Goal: Find specific page/section

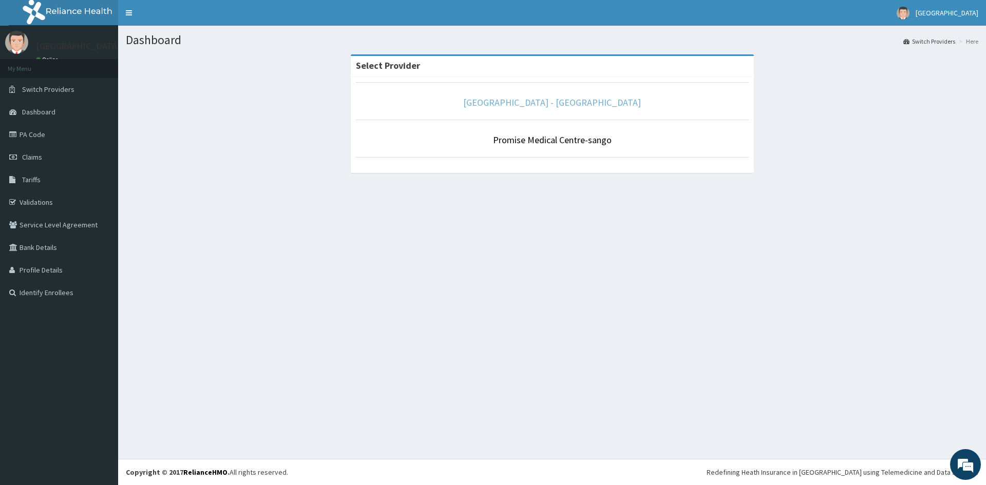
click at [573, 100] on link "[GEOGRAPHIC_DATA] - [GEOGRAPHIC_DATA]" at bounding box center [552, 103] width 178 height 12
